Goal: Check status: Check status

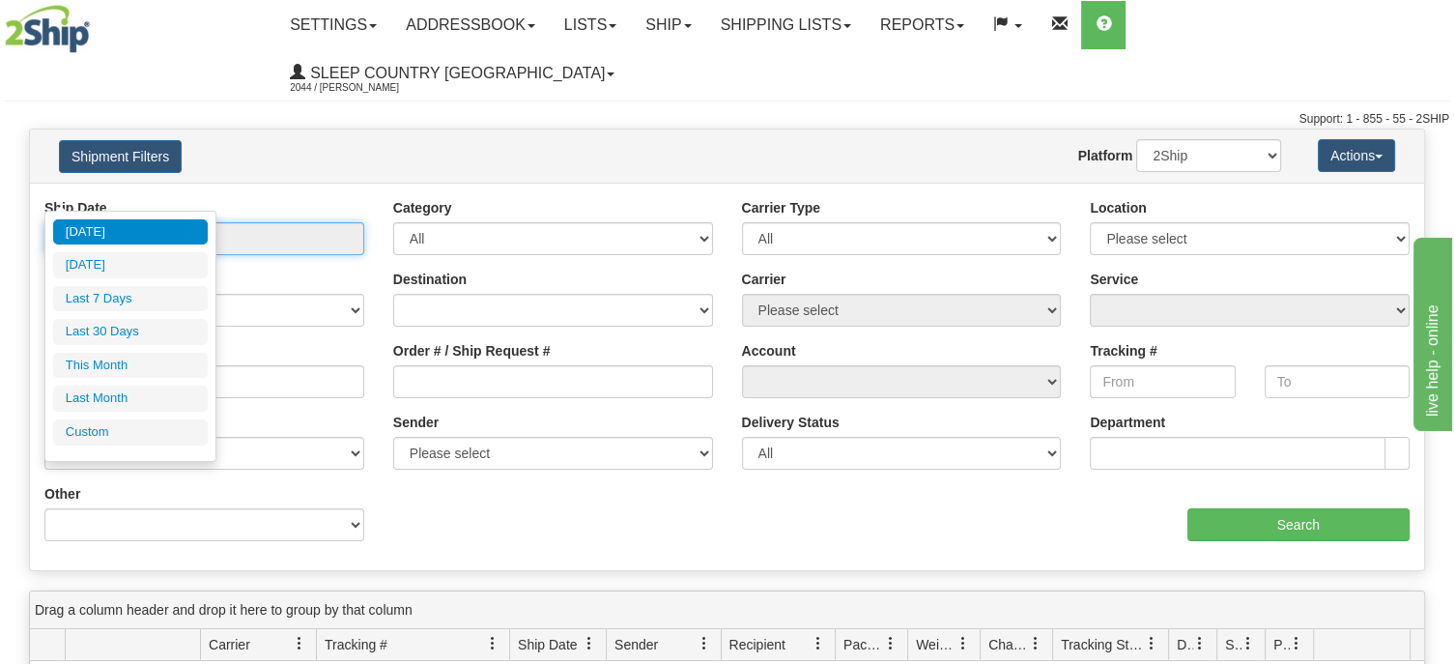
click at [160, 222] on input "From [DATE] To [DATE]" at bounding box center [204, 238] width 320 height 33
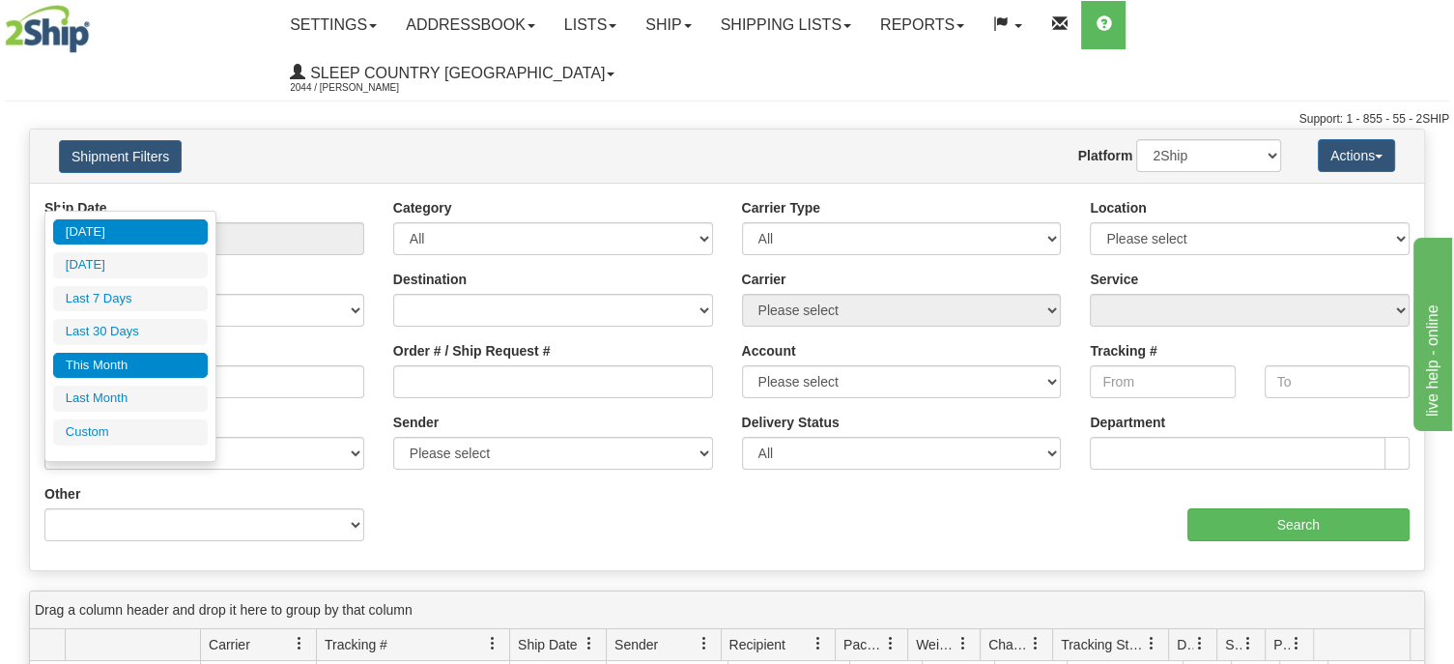
click at [147, 363] on li "This Month" at bounding box center [130, 366] width 155 height 26
type input "From [DATE] To [DATE]"
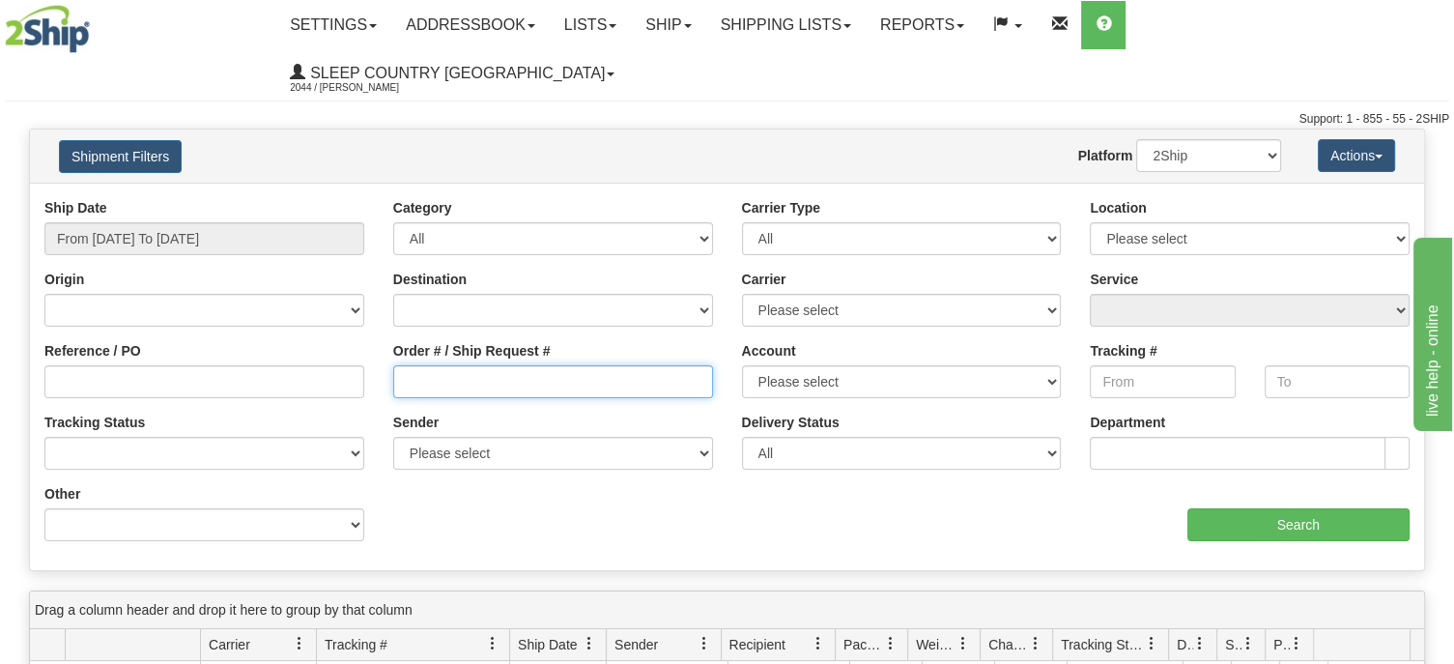
click at [465, 365] on input "Order # / Ship Request #" at bounding box center [553, 381] width 320 height 33
paste input "9000I091691"
type input "9000I091691"
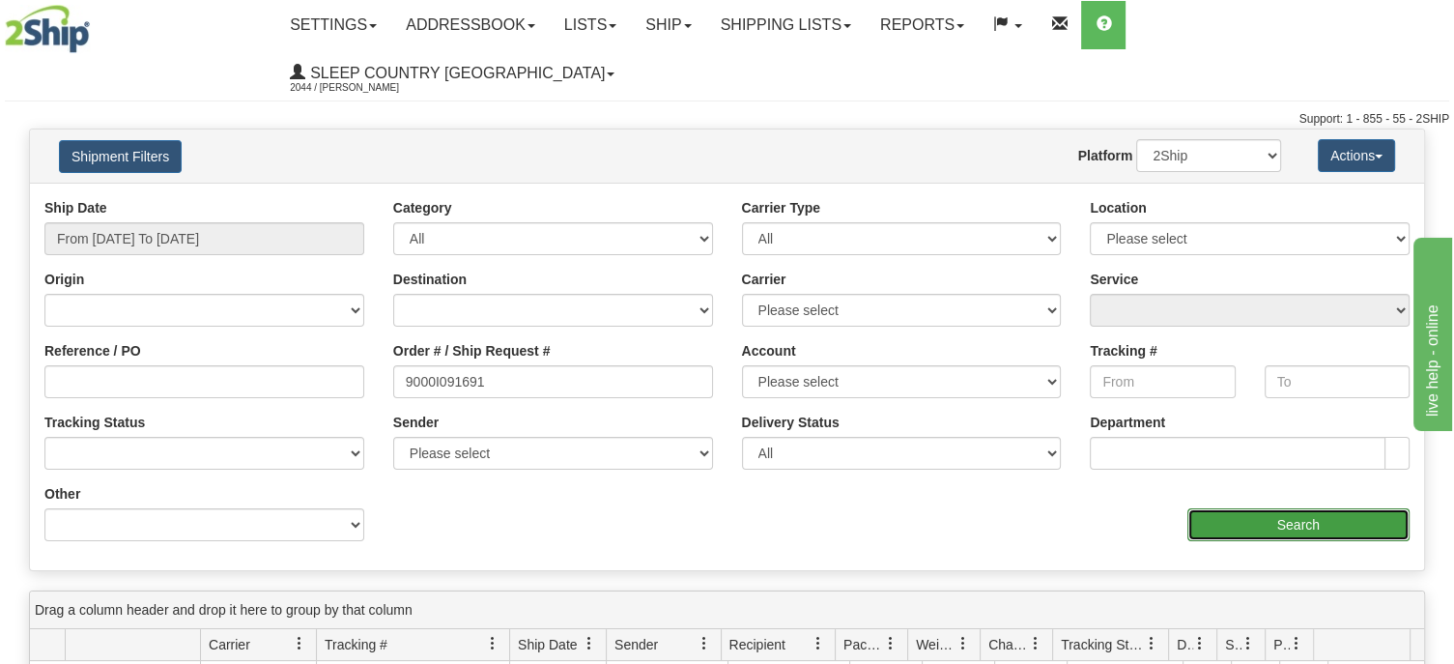
click at [1295, 508] on input "Search" at bounding box center [1298, 524] width 223 height 33
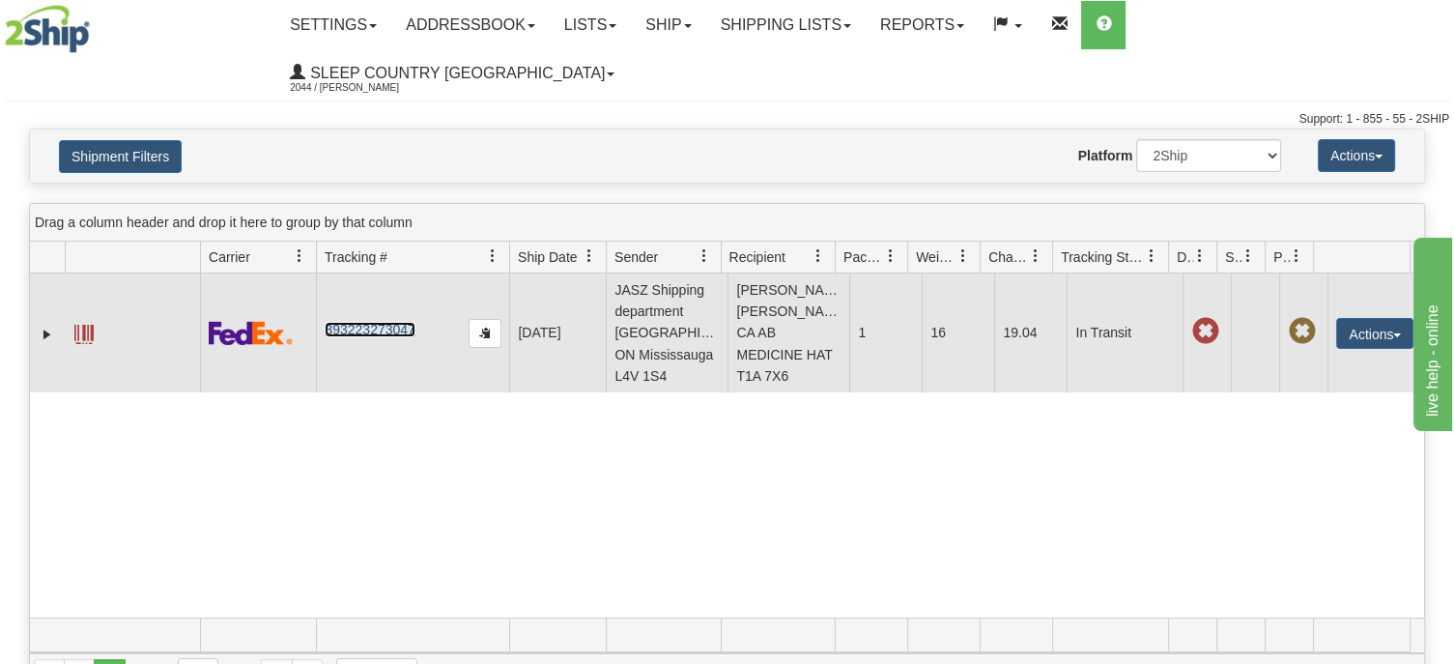
click at [349, 322] on link "393223273047" at bounding box center [370, 329] width 90 height 15
